Goal: Check status: Check status

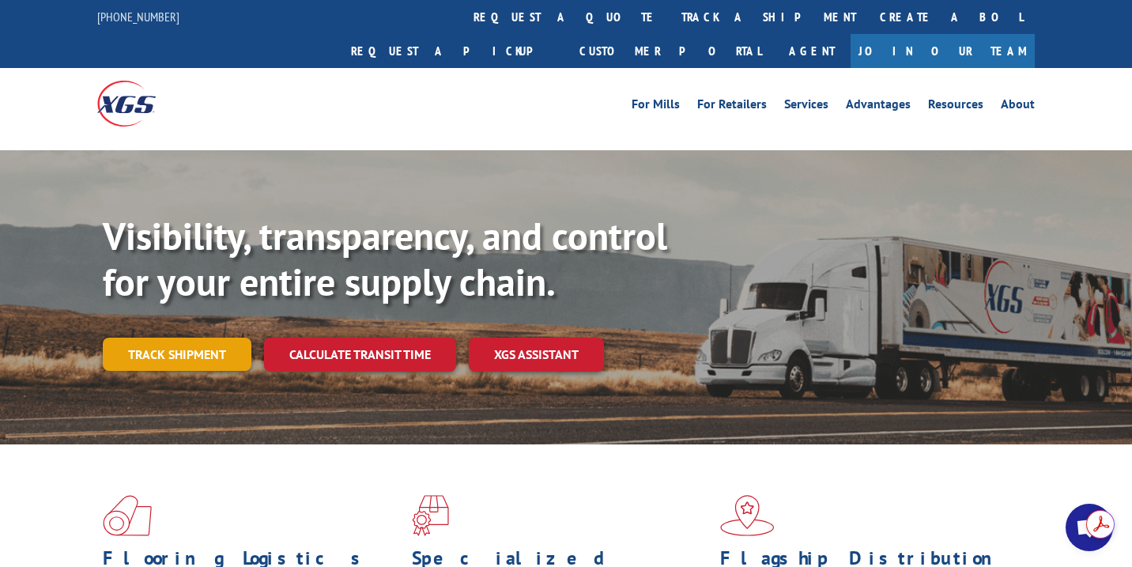
click at [186, 338] on link "Track shipment" at bounding box center [177, 354] width 149 height 33
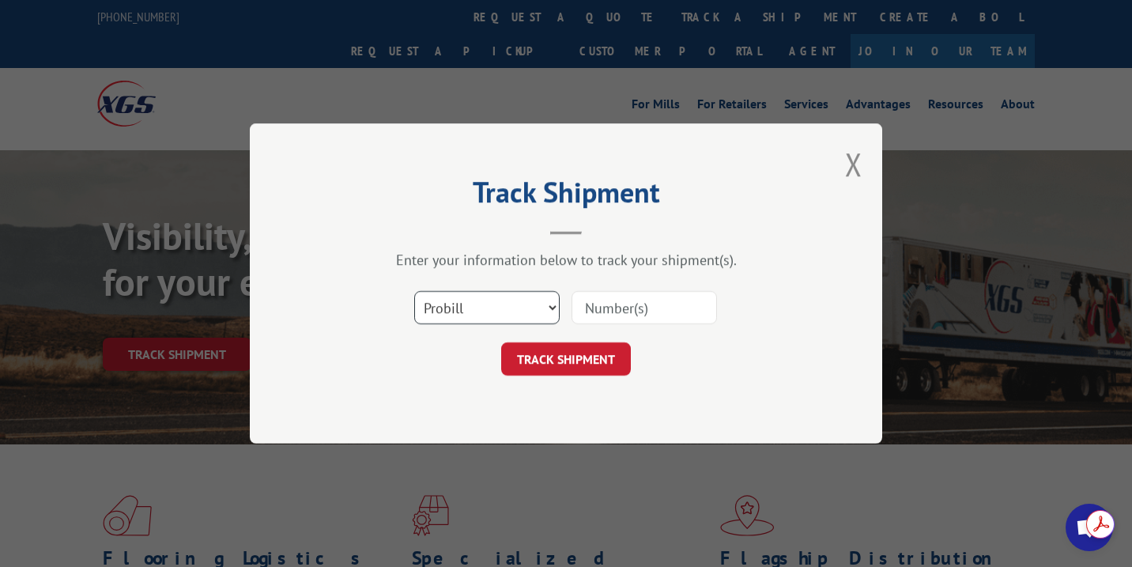
click at [474, 299] on select "Select category... Probill BOL PO" at bounding box center [486, 307] width 145 height 33
select select "bol"
click at [414, 291] on select "Select category... Probill BOL PO" at bounding box center [486, 307] width 145 height 33
click at [636, 304] on input at bounding box center [644, 307] width 145 height 33
paste input "2842752"
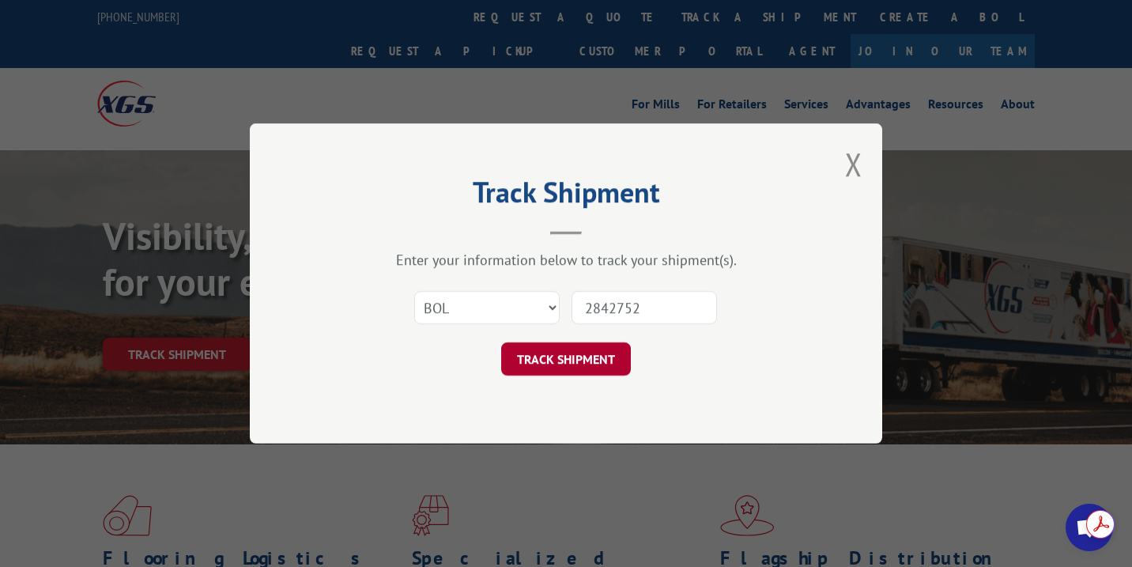
type input "2842752"
click at [564, 354] on button "TRACK SHIPMENT" at bounding box center [566, 358] width 130 height 33
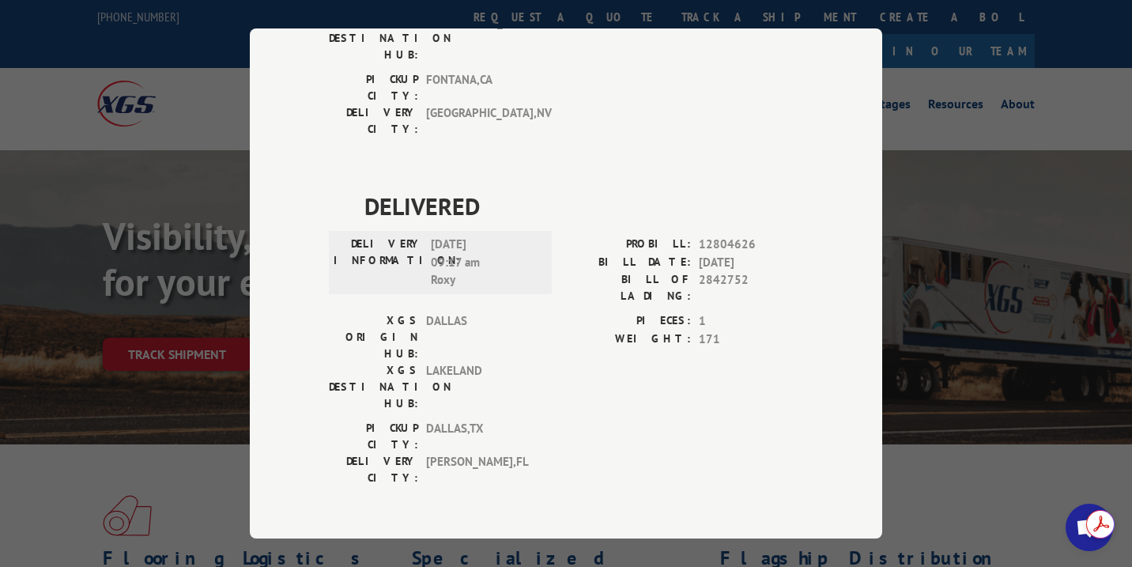
scroll to position [711, 0]
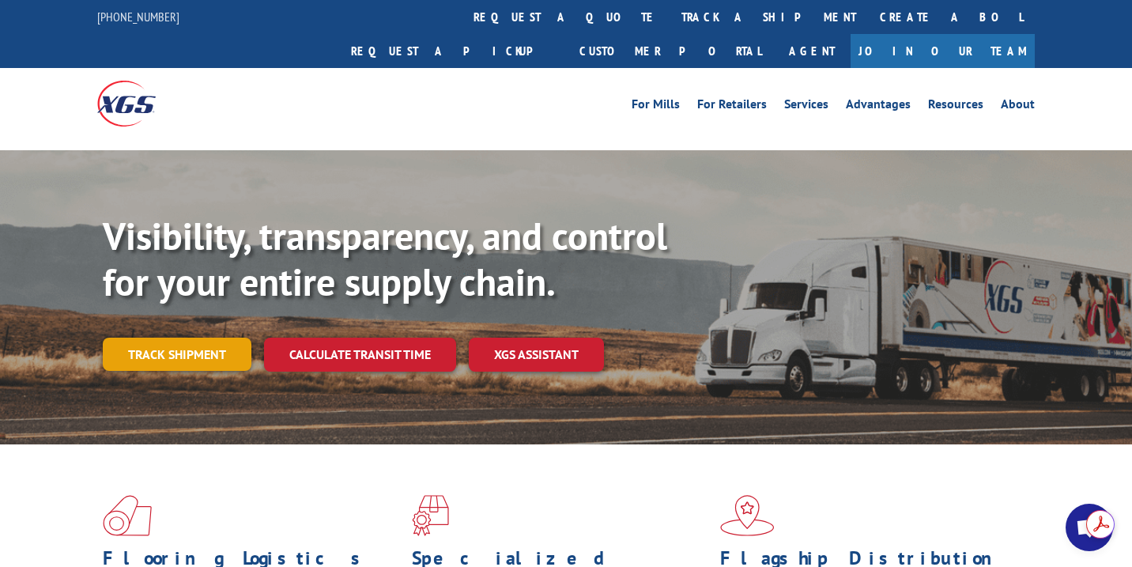
click at [204, 338] on link "Track shipment" at bounding box center [177, 354] width 149 height 33
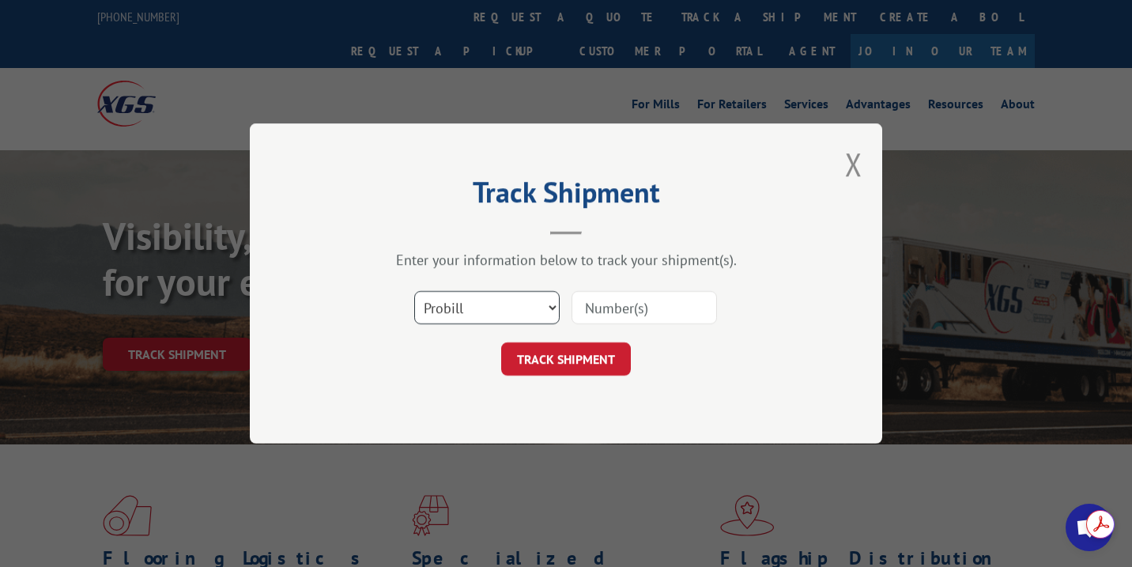
drag, startPoint x: 492, startPoint y: 302, endPoint x: 485, endPoint y: 323, distance: 21.5
click at [492, 302] on select "Select category... Probill BOL PO" at bounding box center [486, 307] width 145 height 33
select select "bol"
click at [414, 291] on select "Select category... Probill BOL PO" at bounding box center [486, 307] width 145 height 33
click at [662, 306] on input at bounding box center [644, 307] width 145 height 33
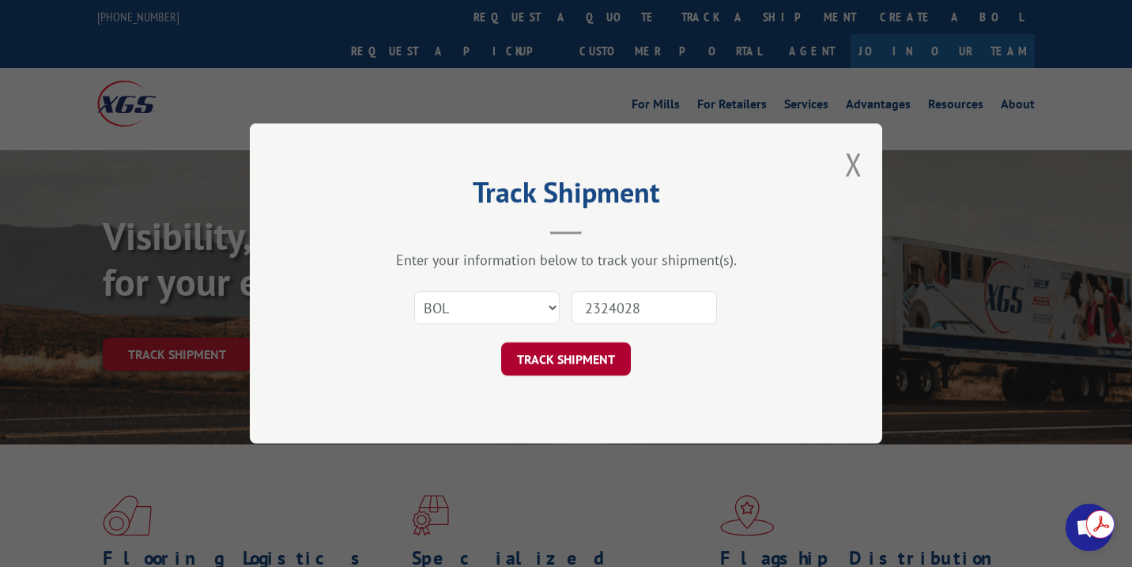
type input "2324028"
click at [525, 364] on button "TRACK SHIPMENT" at bounding box center [566, 358] width 130 height 33
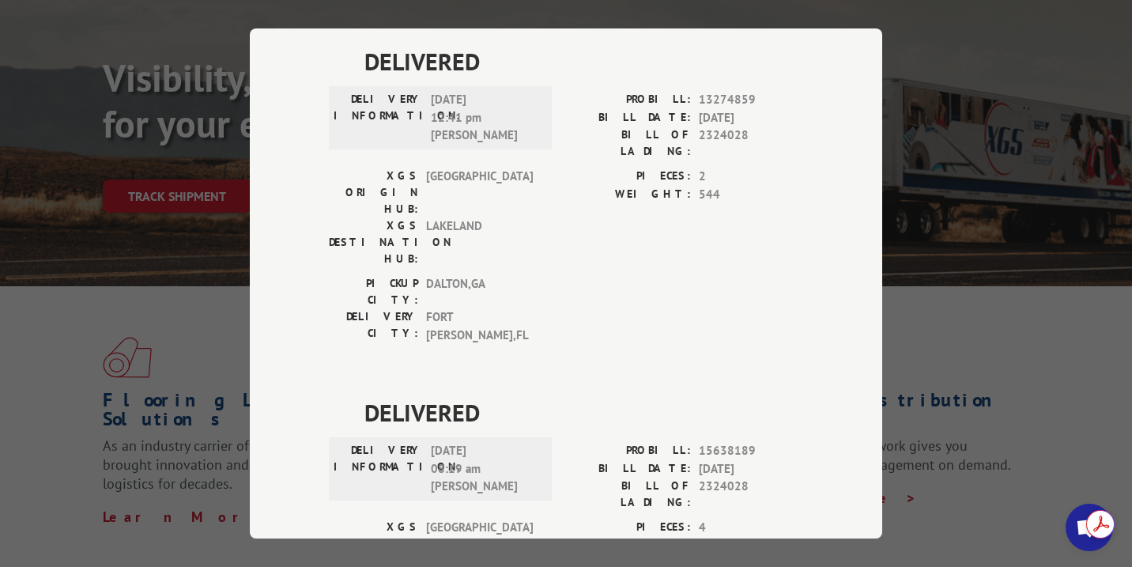
scroll to position [382, 0]
